Goal: Navigation & Orientation: Find specific page/section

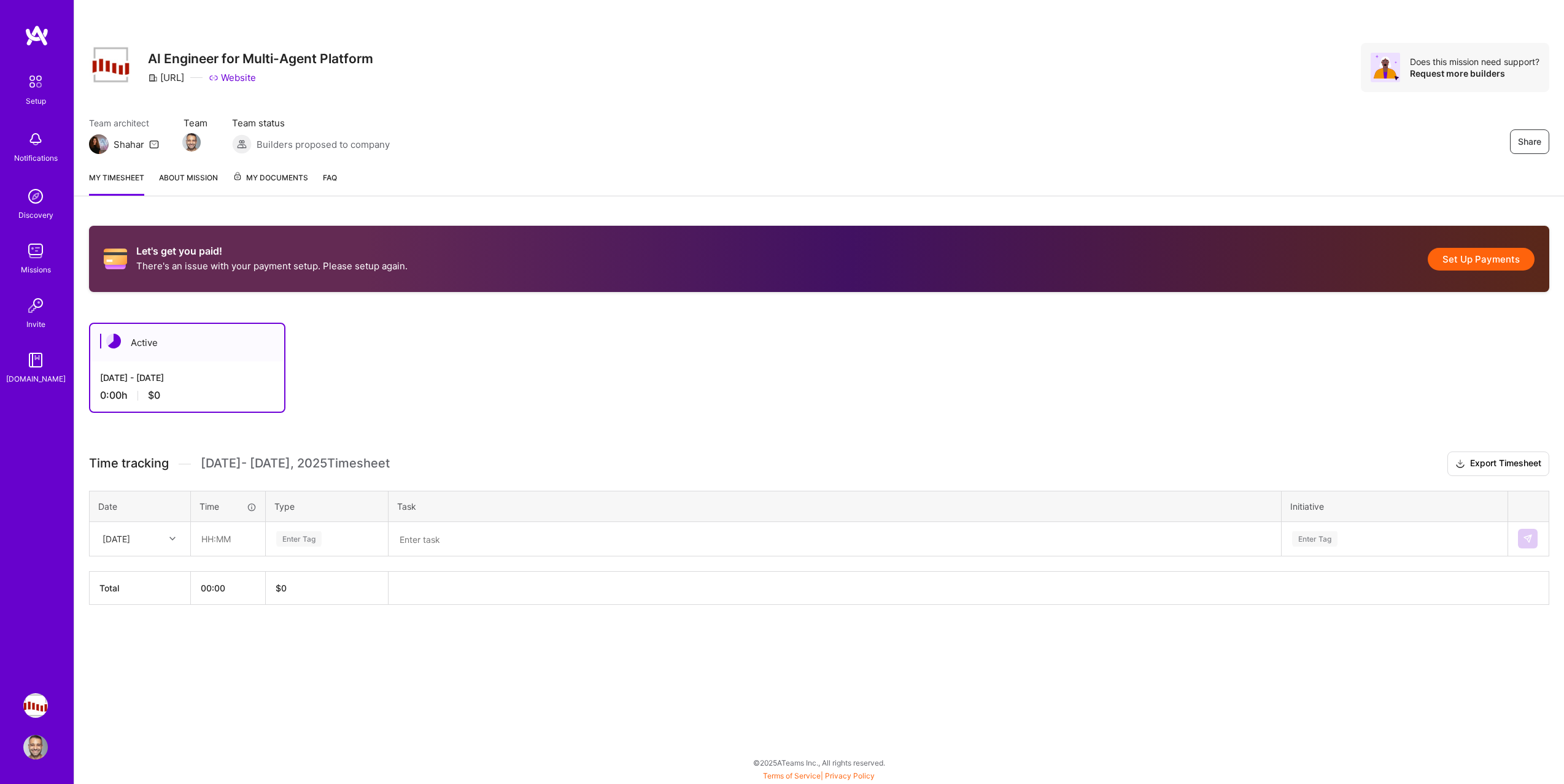
click at [48, 258] on link "Missions" at bounding box center [35, 257] width 76 height 38
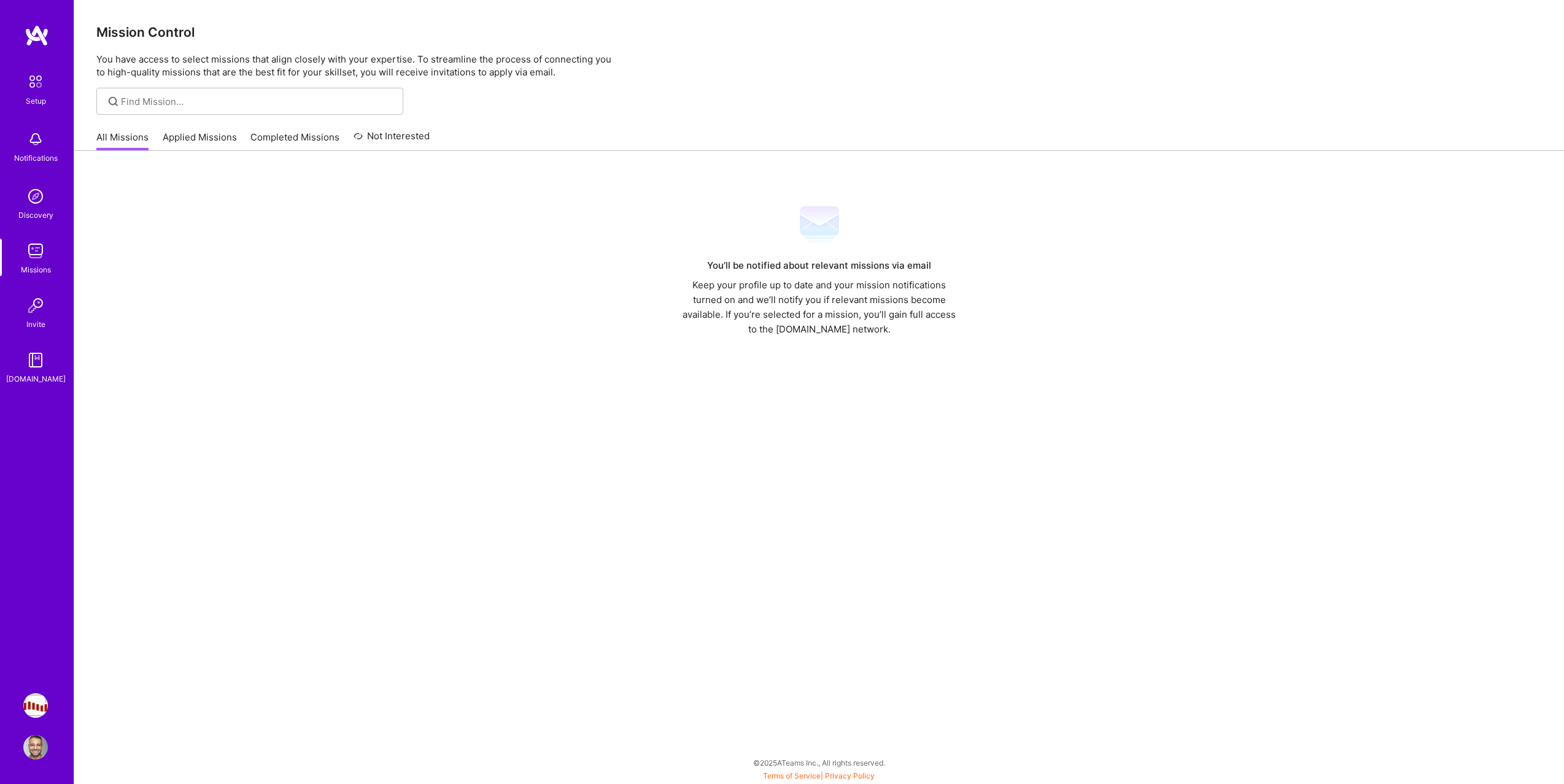
click at [35, 255] on img at bounding box center [35, 251] width 25 height 25
click at [39, 188] on img at bounding box center [35, 196] width 25 height 25
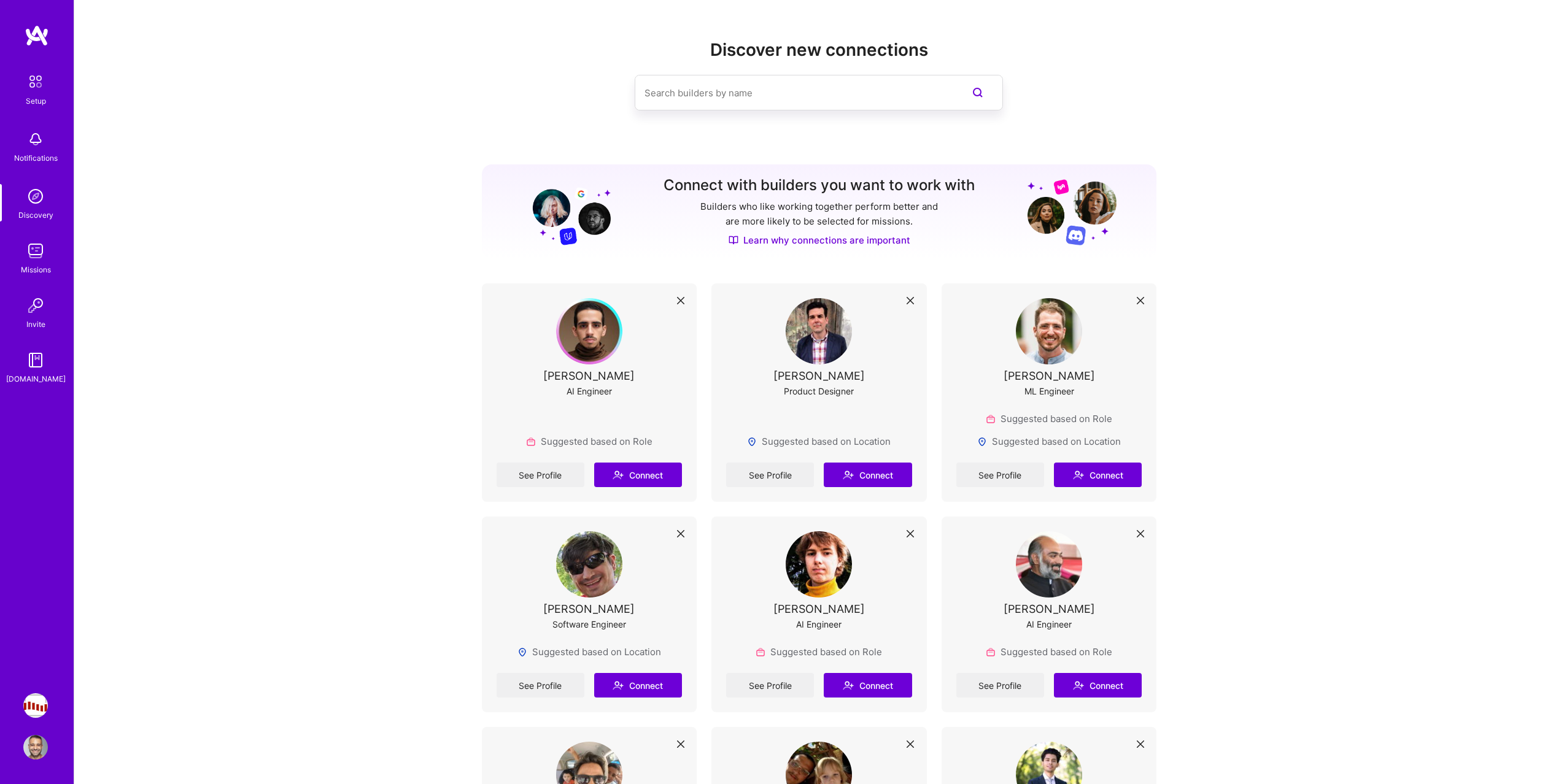
click at [32, 253] on img at bounding box center [35, 251] width 25 height 25
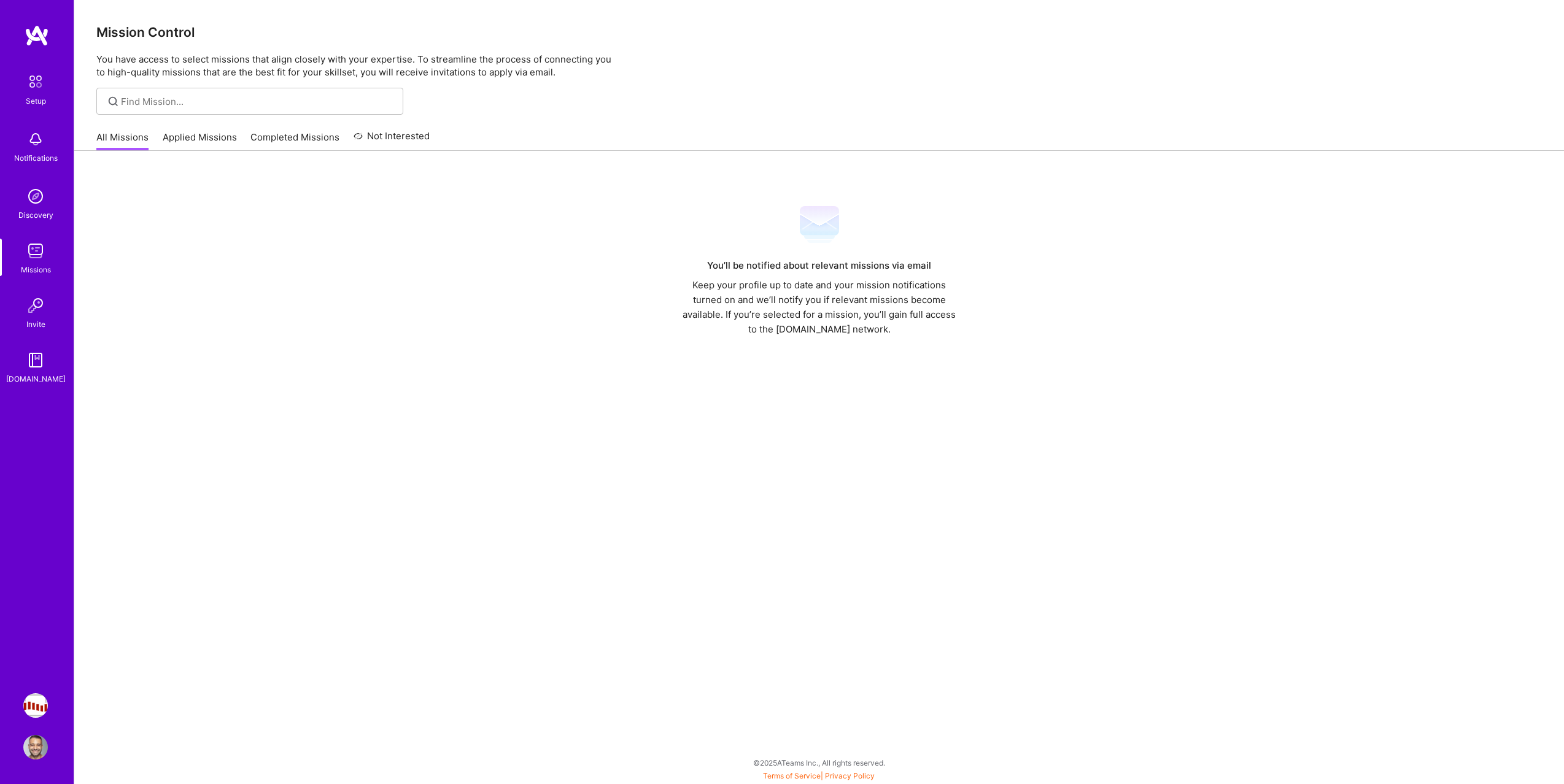
click at [49, 179] on div "Setup Notifications Discovery Missions Invite [DOMAIN_NAME]" at bounding box center [37, 227] width 73 height 316
click at [27, 283] on div "Setup Notifications Discovery Missions Invite [DOMAIN_NAME]" at bounding box center [37, 227] width 73 height 316
click at [32, 254] on img at bounding box center [35, 251] width 25 height 25
click at [54, 247] on link "Missions" at bounding box center [35, 257] width 76 height 38
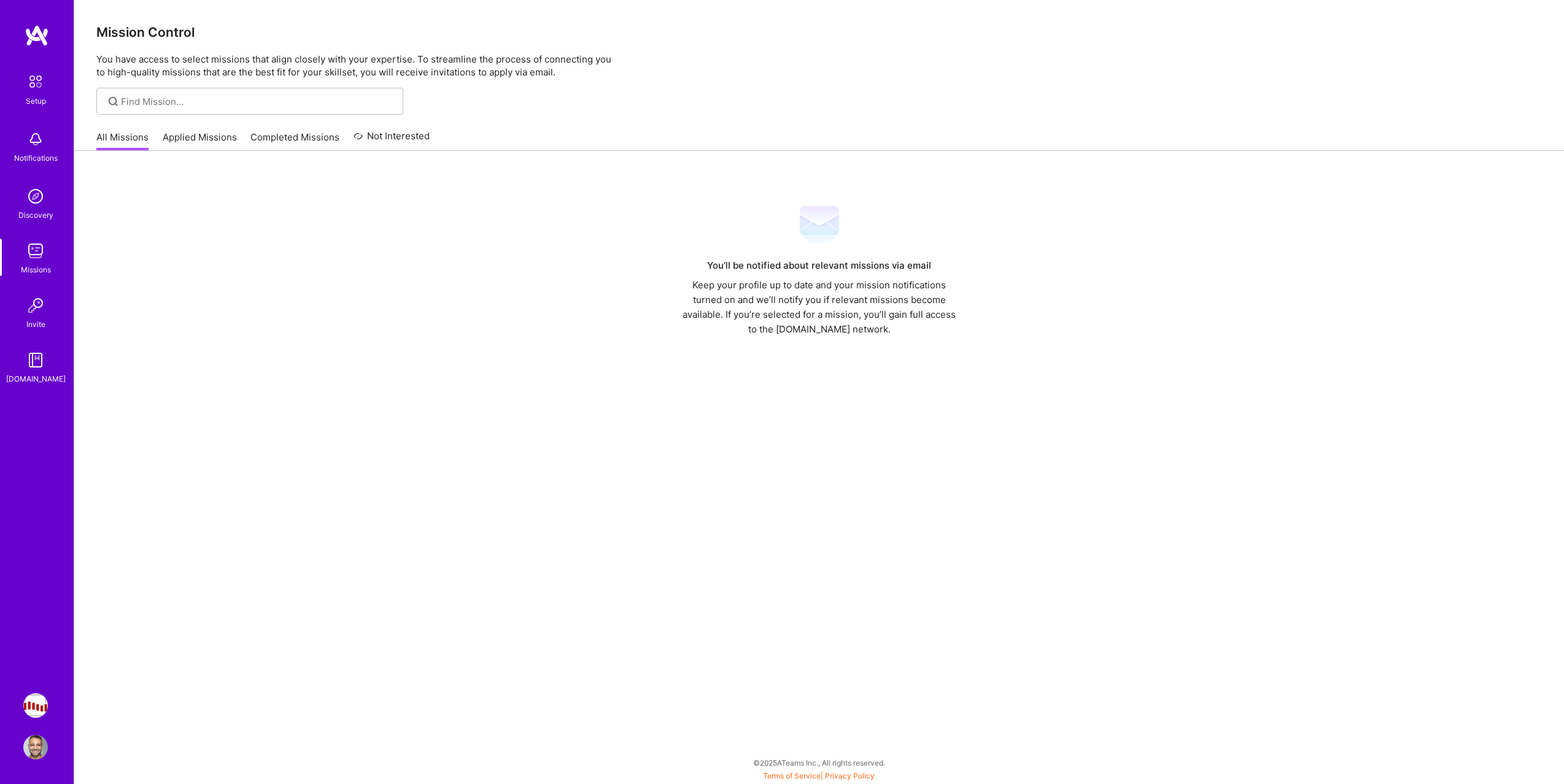
click at [23, 251] on img at bounding box center [35, 251] width 25 height 25
click at [18, 329] on link "Invite" at bounding box center [35, 311] width 76 height 38
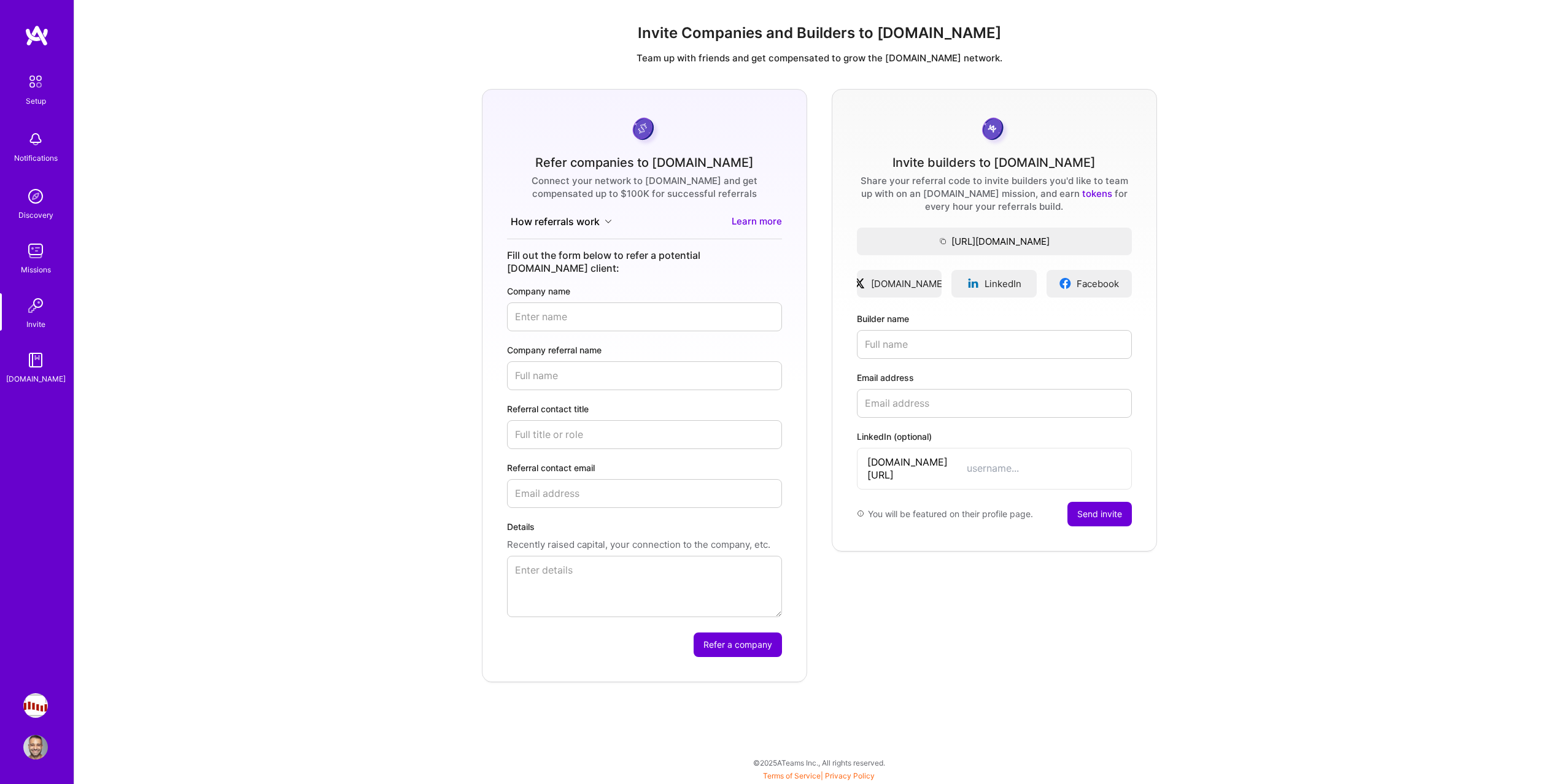
click at [37, 283] on div "Setup Notifications Discovery Missions Invite [DOMAIN_NAME]" at bounding box center [37, 227] width 73 height 316
click at [37, 273] on div "Missions" at bounding box center [36, 270] width 30 height 13
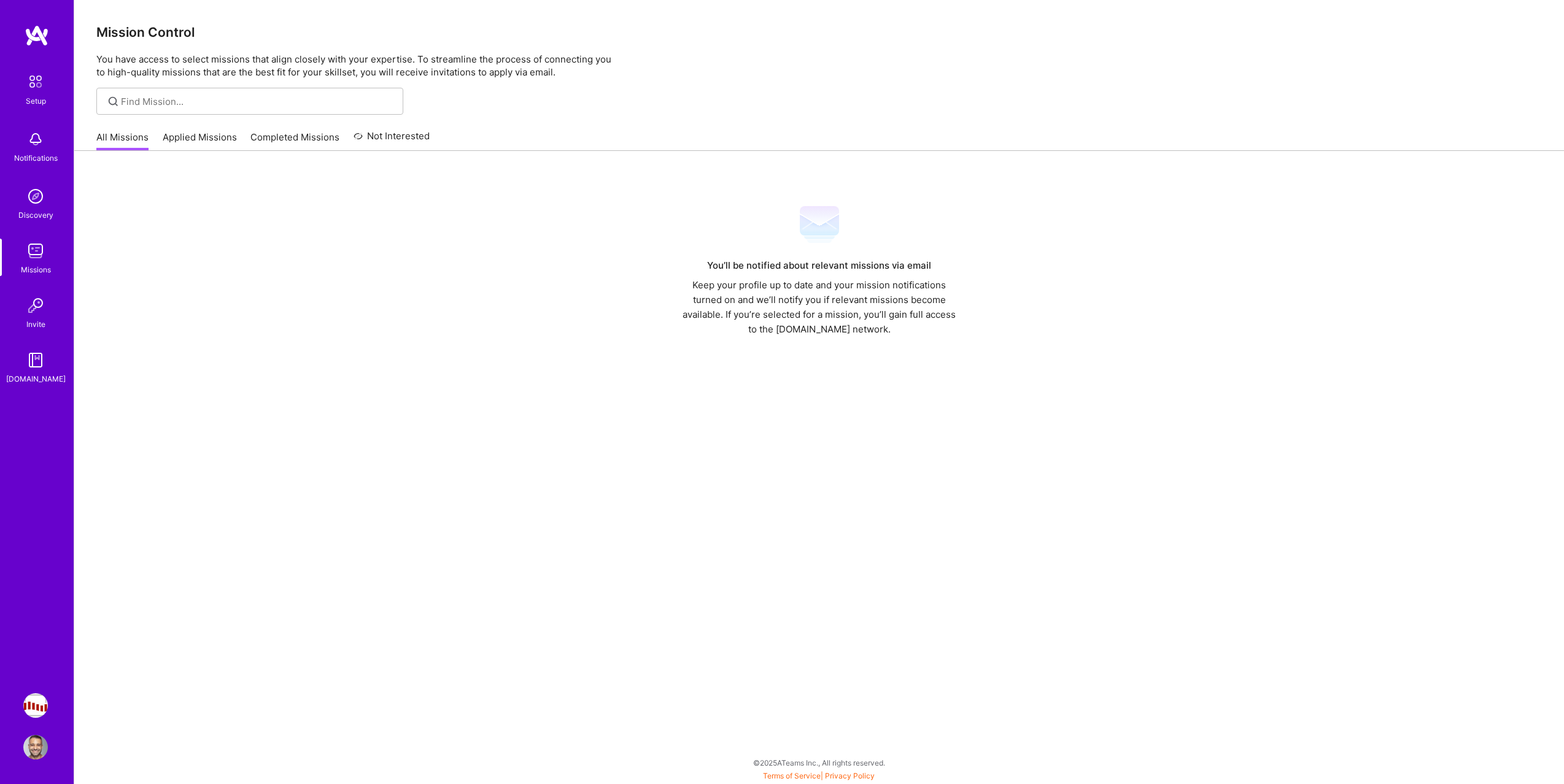
click at [184, 123] on div "Mission Control You have access to select missions that align closely with your…" at bounding box center [819, 392] width 1490 height 784
click at [182, 144] on link "Applied Missions" at bounding box center [200, 141] width 74 height 20
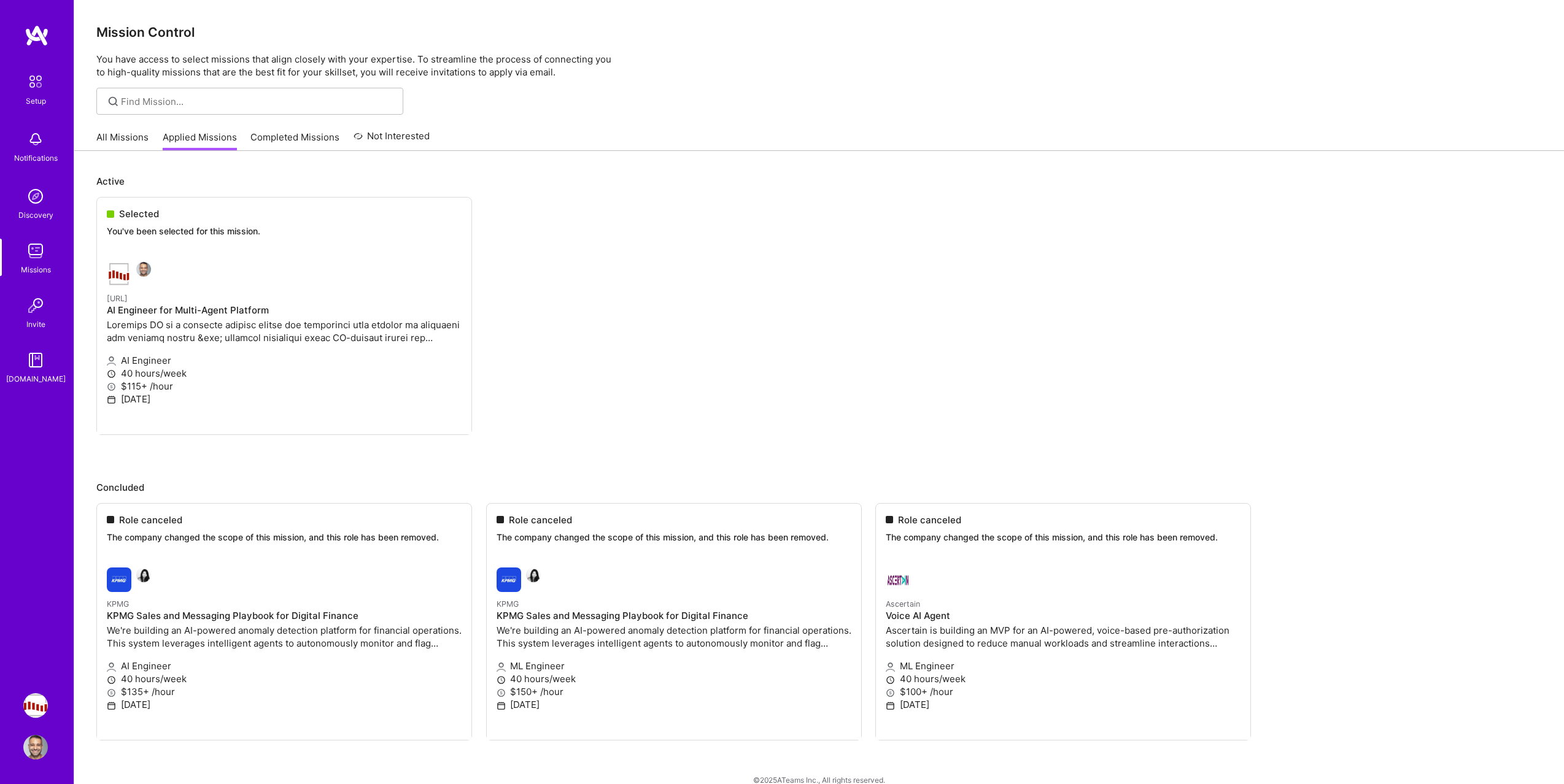
click at [38, 687] on div "Setup Notifications Discovery Missions Invite [DOMAIN_NAME] [URL]: AI Engineer …" at bounding box center [37, 392] width 73 height 784
click at [33, 706] on img at bounding box center [35, 705] width 25 height 25
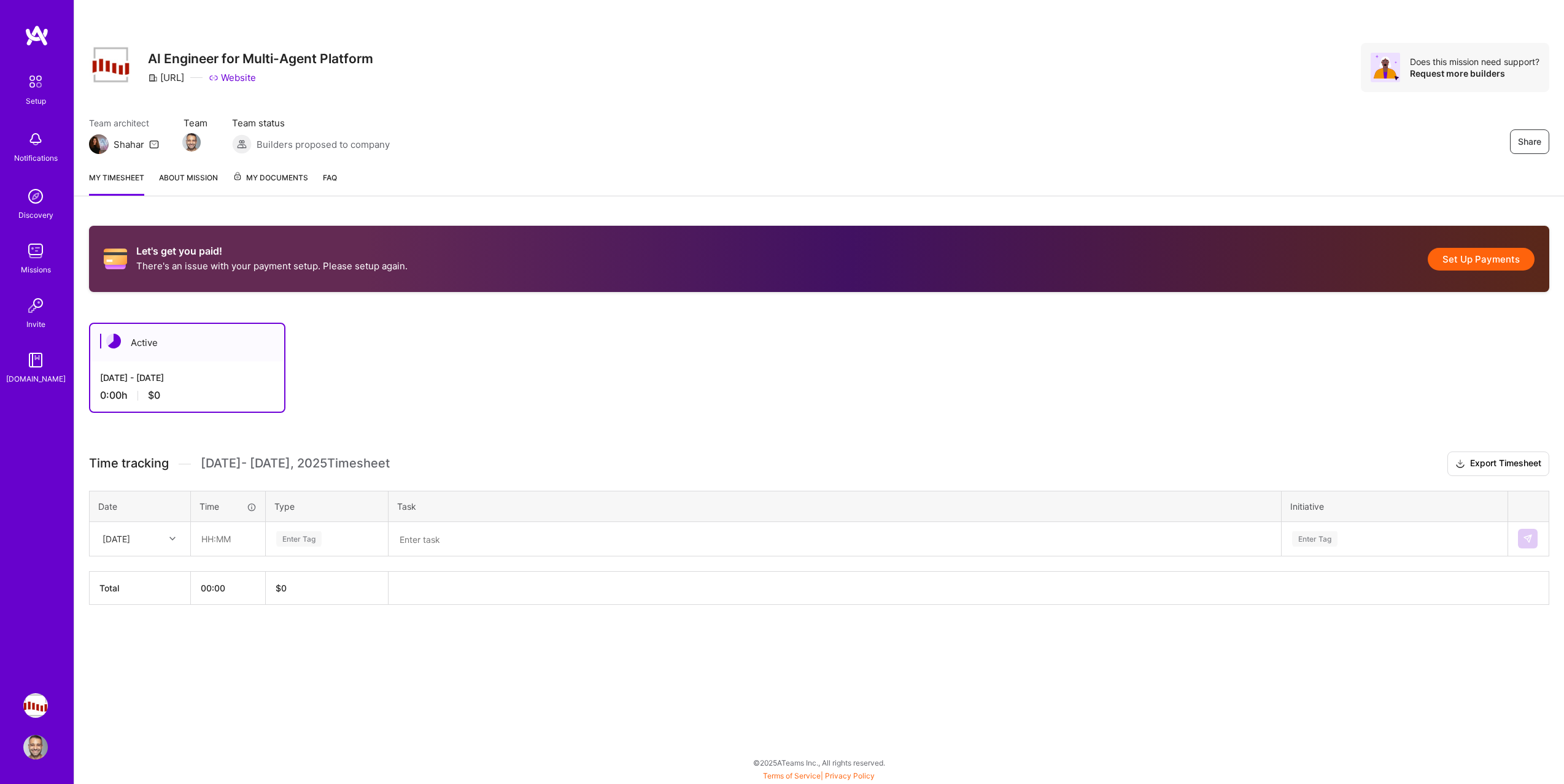
click at [179, 54] on h3 "AI Engineer for Multi-Agent Platform" at bounding box center [260, 58] width 225 height 15
click at [503, 76] on div "Share AI Engineer for Multi-Agent Platform [URL] Website Does this mission need…" at bounding box center [819, 67] width 1460 height 49
click at [101, 59] on img at bounding box center [110, 65] width 44 height 38
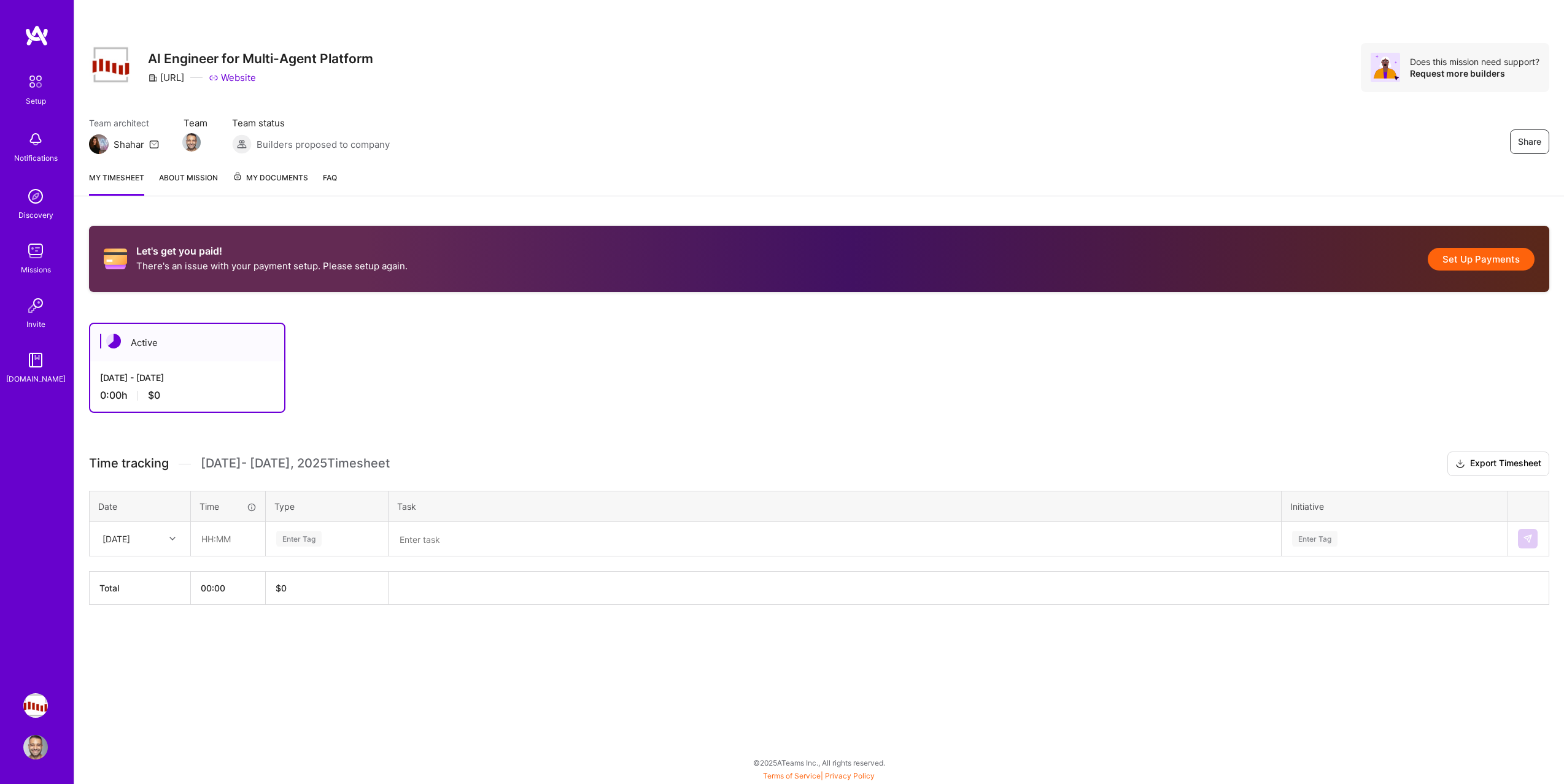
click at [101, 59] on img at bounding box center [110, 65] width 44 height 38
click at [42, 262] on img at bounding box center [35, 251] width 25 height 25
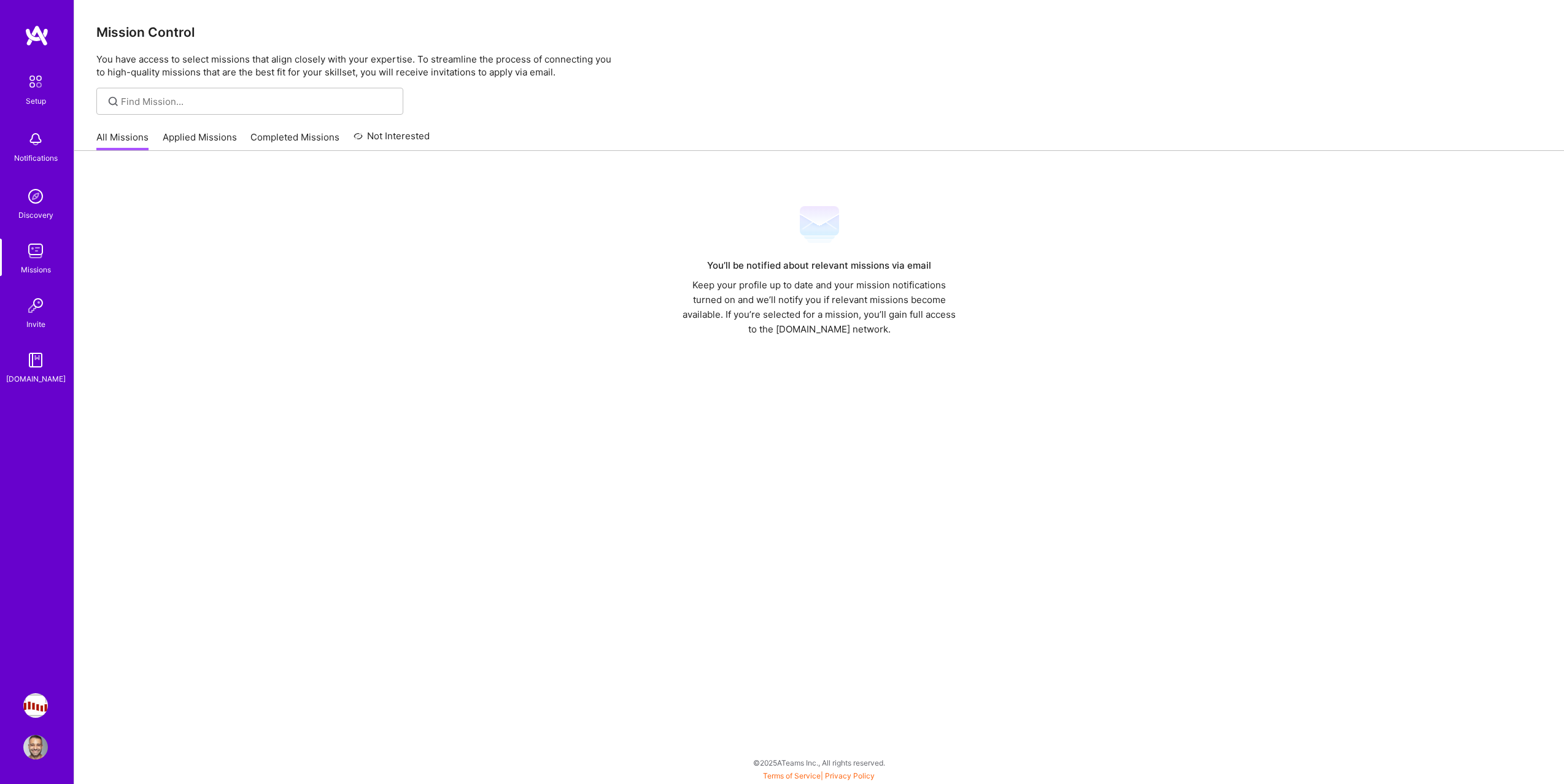
click at [184, 141] on link "Applied Missions" at bounding box center [200, 141] width 74 height 20
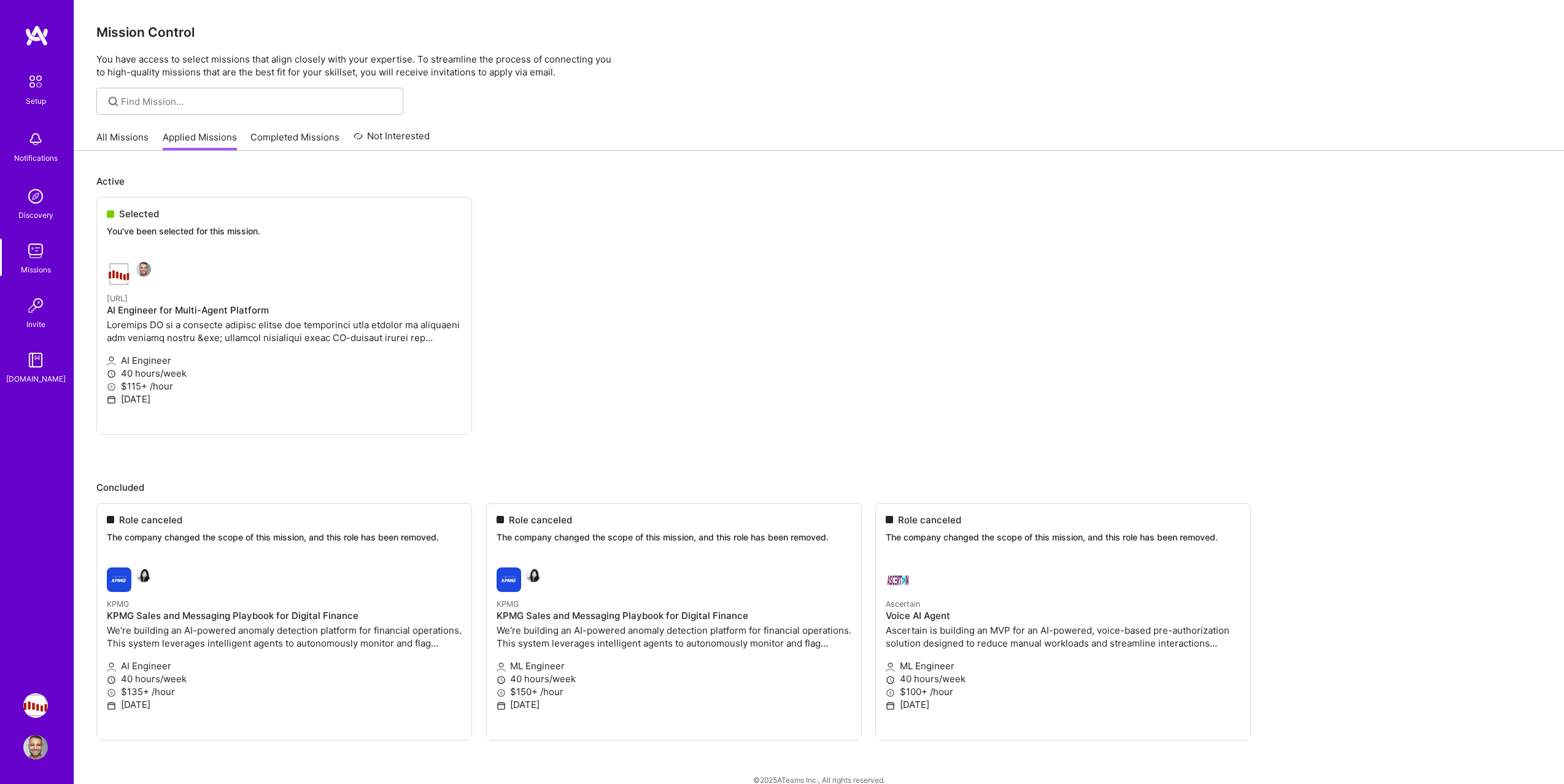
click at [129, 137] on link "All Missions" at bounding box center [122, 141] width 52 height 20
